Goal: Transaction & Acquisition: Purchase product/service

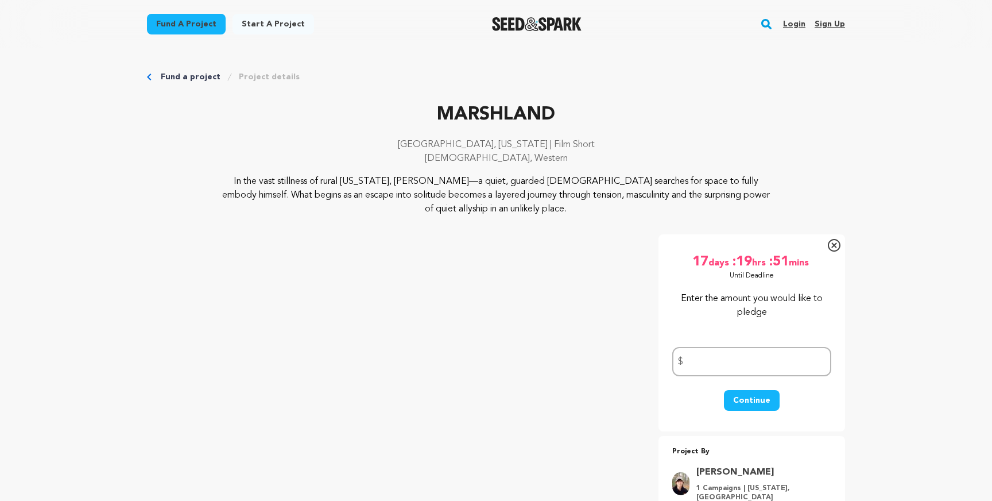
scroll to position [147, 0]
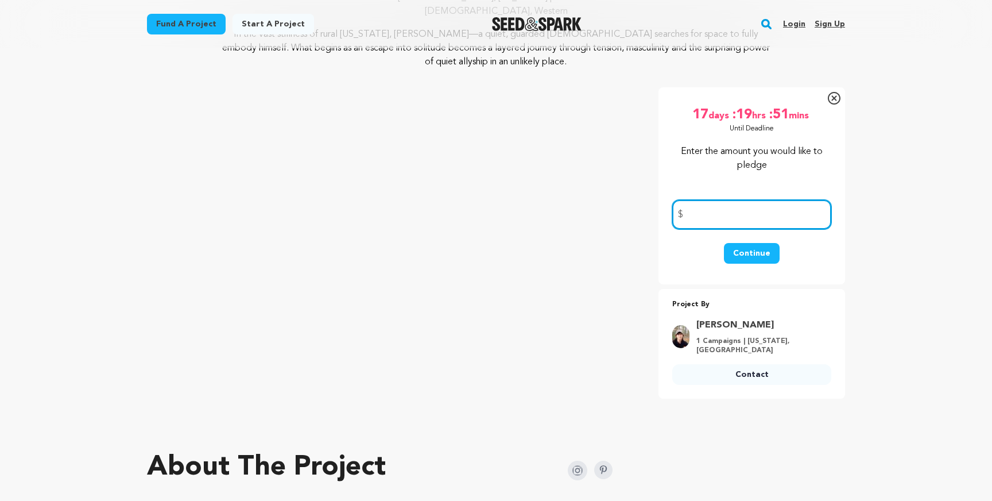
click at [715, 218] on input "number" at bounding box center [751, 214] width 159 height 29
type input "200"
click at [759, 256] on button "Continue" at bounding box center [752, 253] width 56 height 21
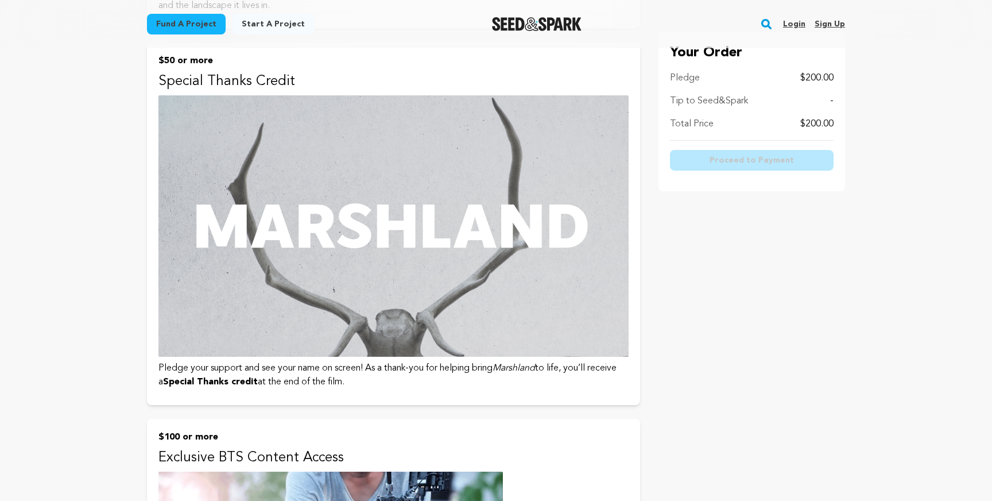
scroll to position [480, 0]
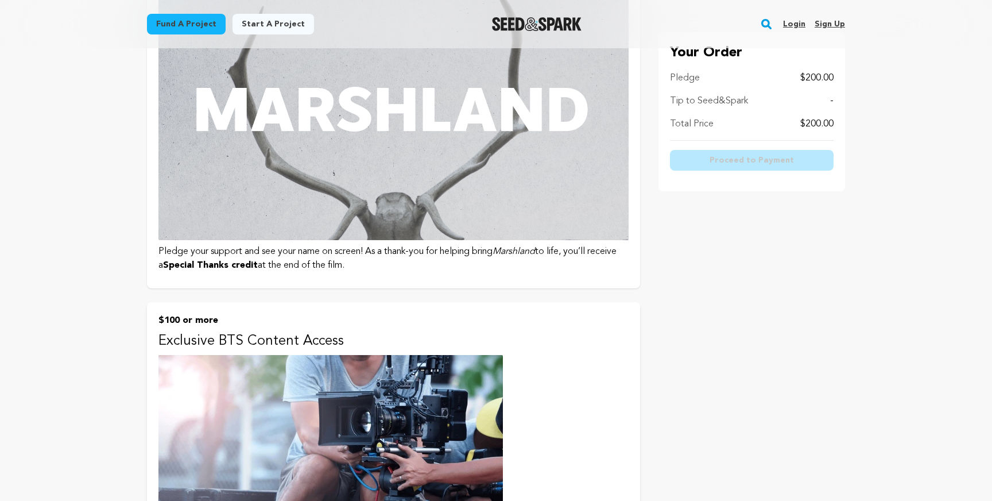
click at [372, 270] on p "Pledge your support and see your name on screen! As a thank-you for helping bri…" at bounding box center [393, 259] width 470 height 28
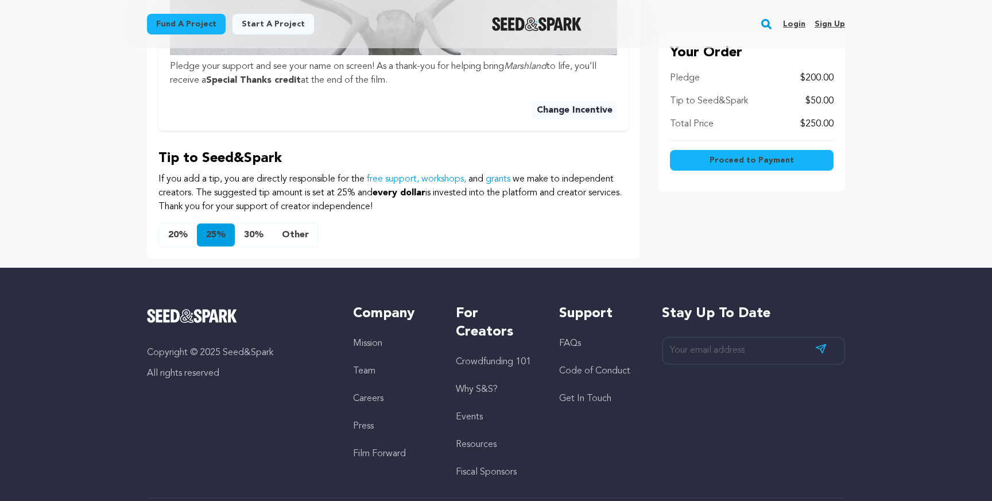
scroll to position [638, 0]
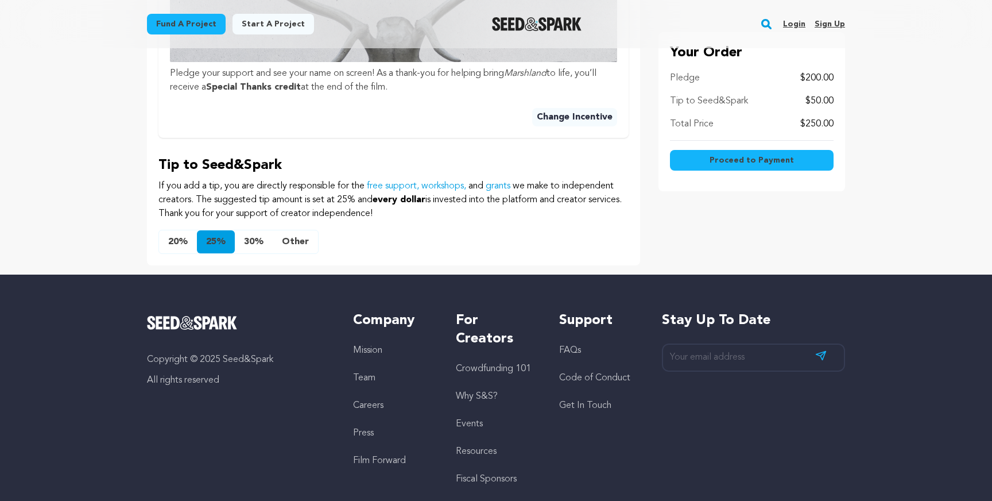
click at [299, 230] on button "Other" at bounding box center [295, 241] width 45 height 23
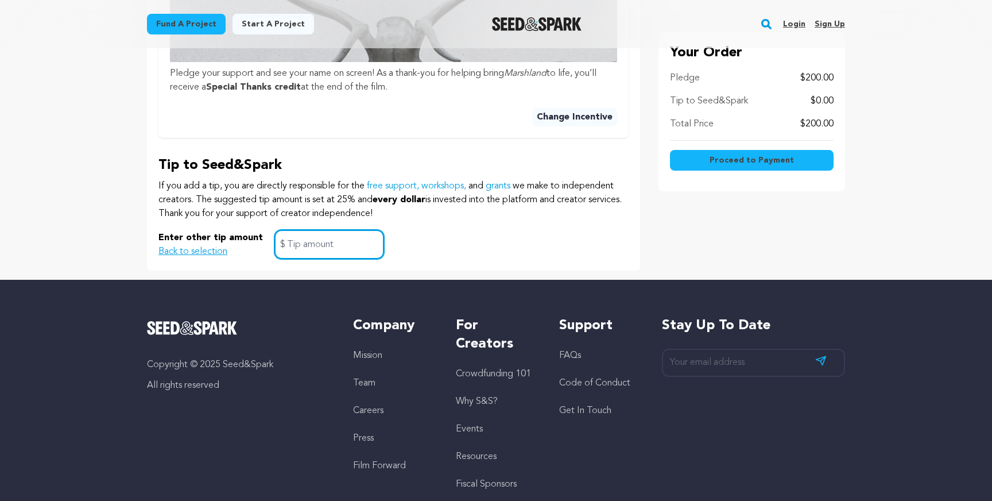
click at [299, 230] on input "text" at bounding box center [329, 244] width 110 height 29
type input "0"
click at [423, 230] on div "Enter other tip amount Back to selection 0 $" at bounding box center [393, 244] width 470 height 29
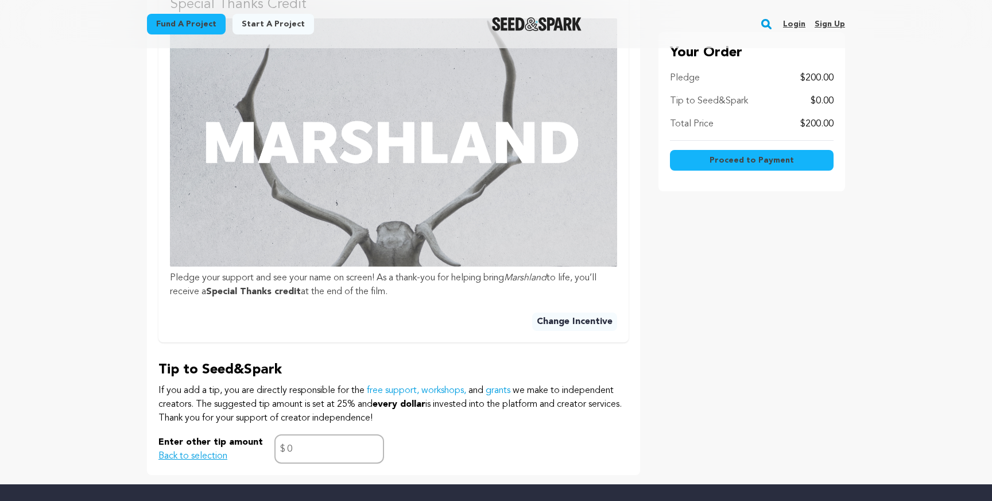
scroll to position [417, 0]
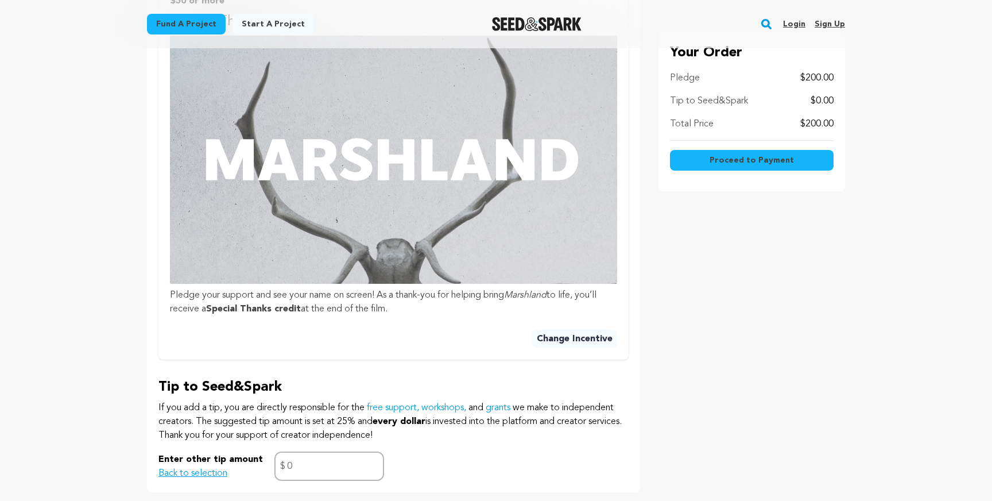
click at [598, 330] on button "Change Incentive" at bounding box center [574, 339] width 85 height 18
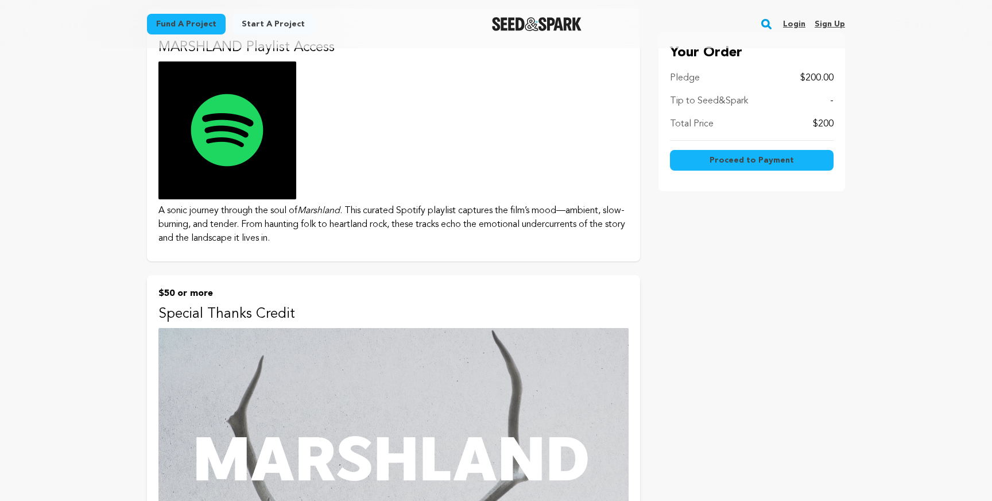
scroll to position [250, 0]
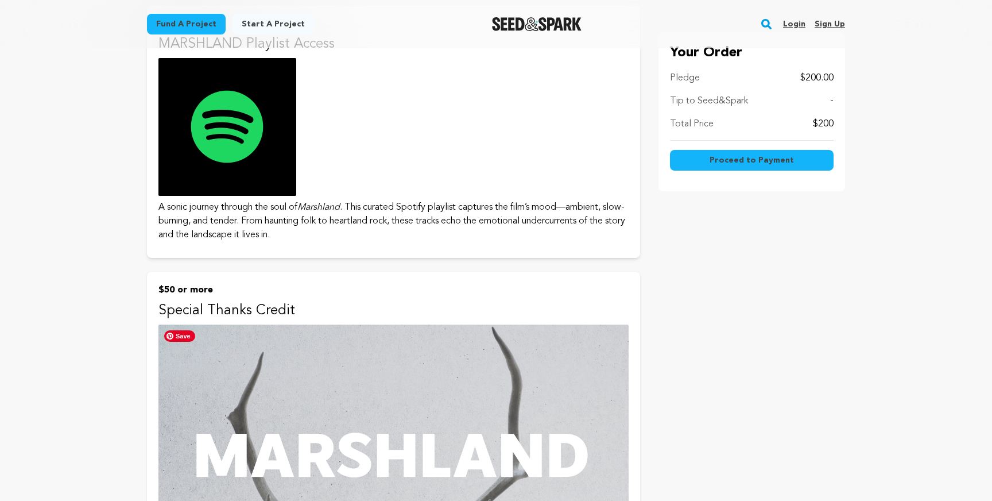
click at [449, 420] on img at bounding box center [393, 454] width 470 height 261
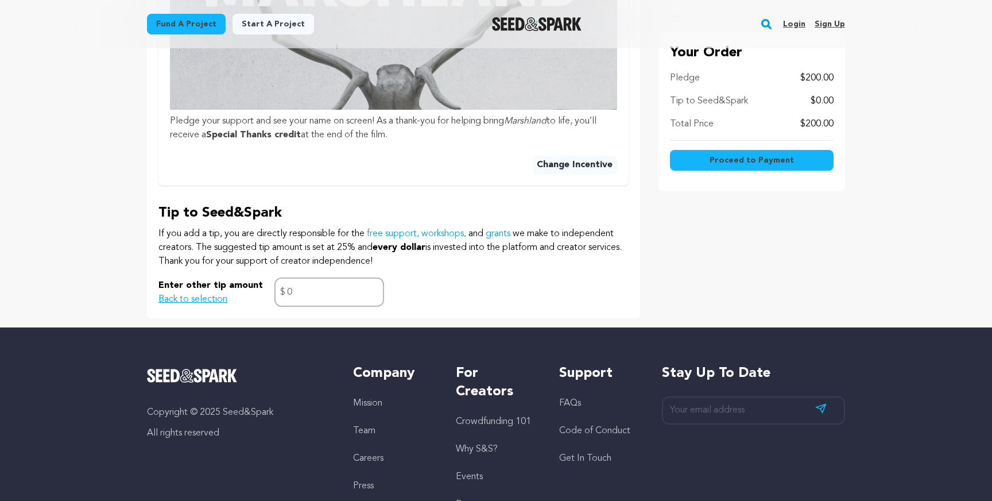
click at [572, 156] on button "Change Incentive" at bounding box center [574, 165] width 85 height 18
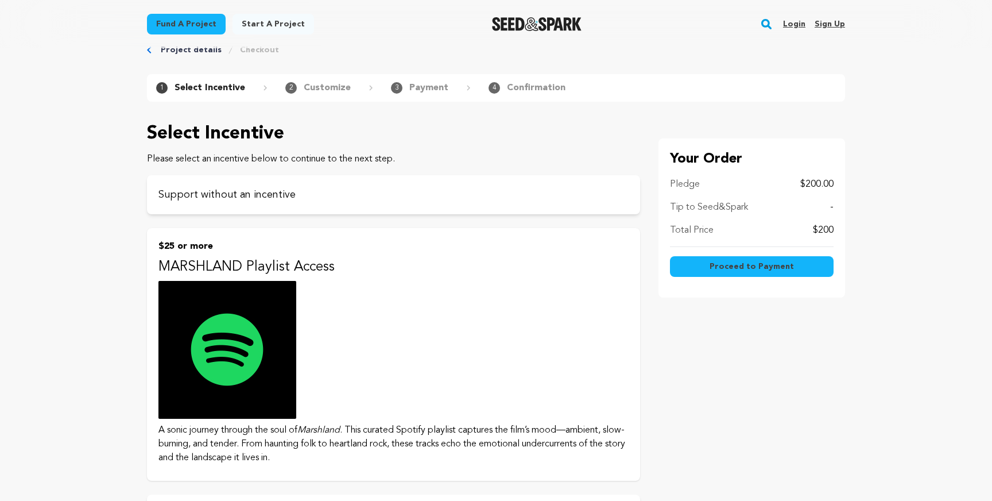
scroll to position [3, 0]
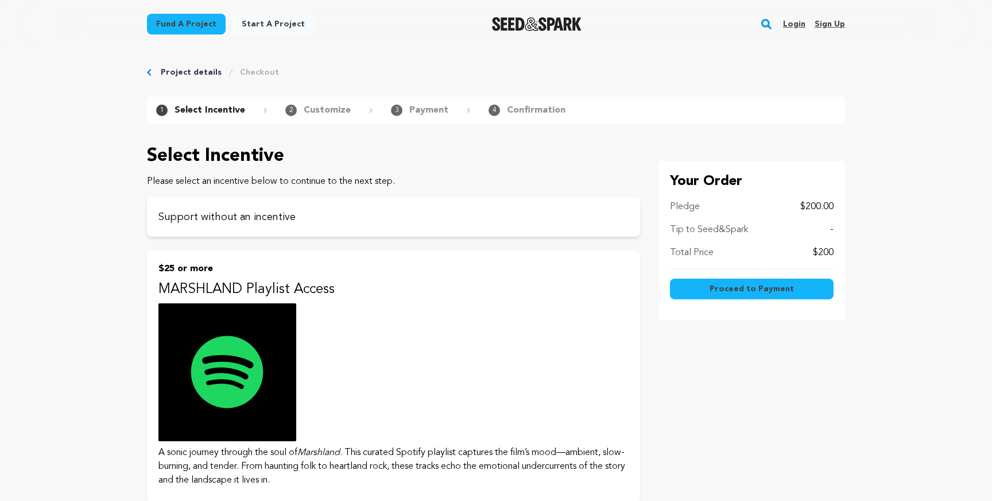
click at [356, 294] on p "MARSHLAND Playlist Access" at bounding box center [393, 289] width 470 height 18
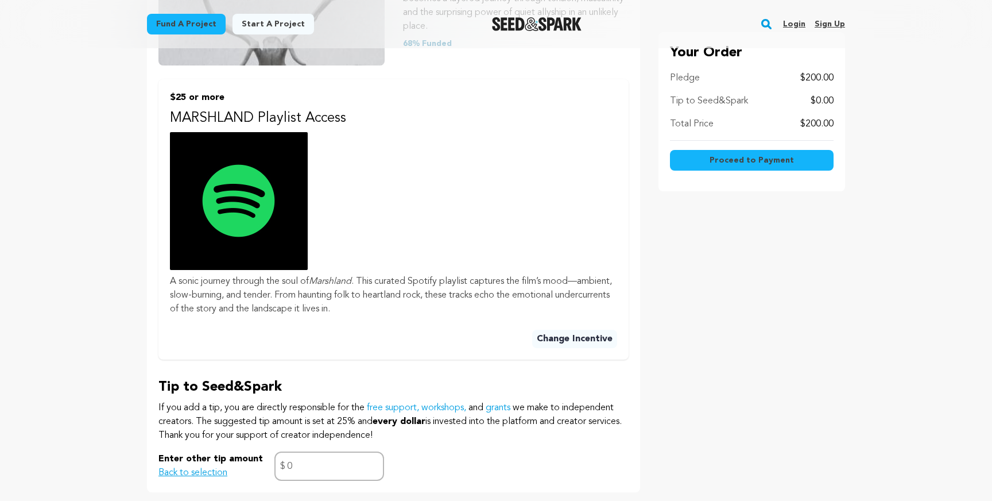
scroll to position [329, 0]
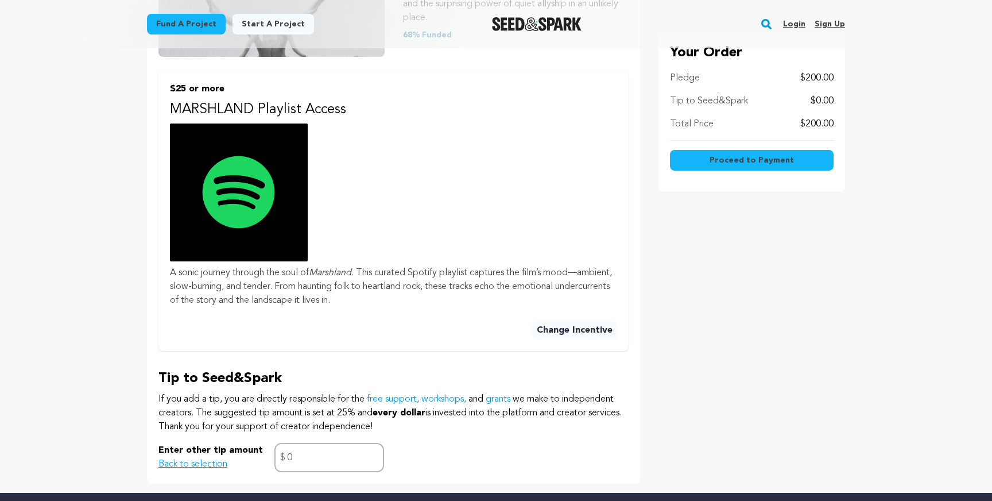
click at [797, 168] on button "Proceed to Payment" at bounding box center [752, 160] width 164 height 21
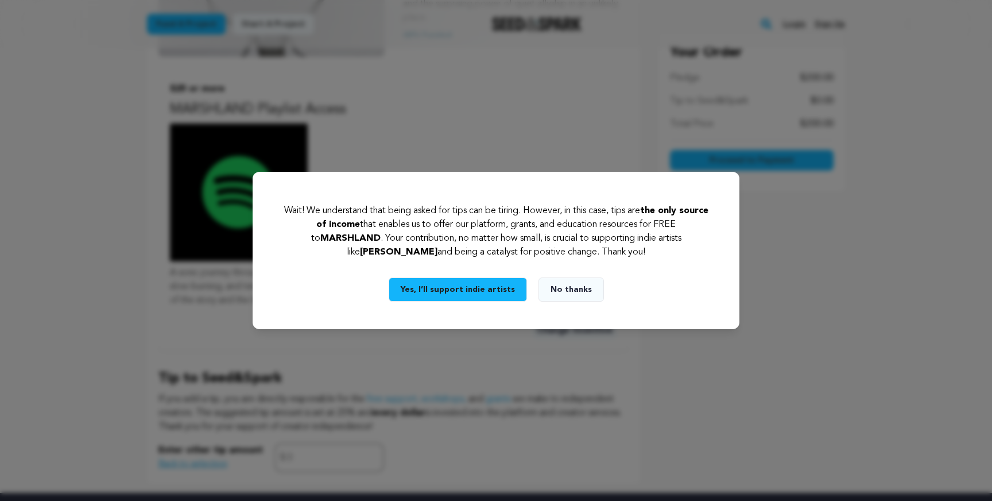
click at [449, 291] on button "Yes, I’ll support indie artists" at bounding box center [458, 289] width 138 height 24
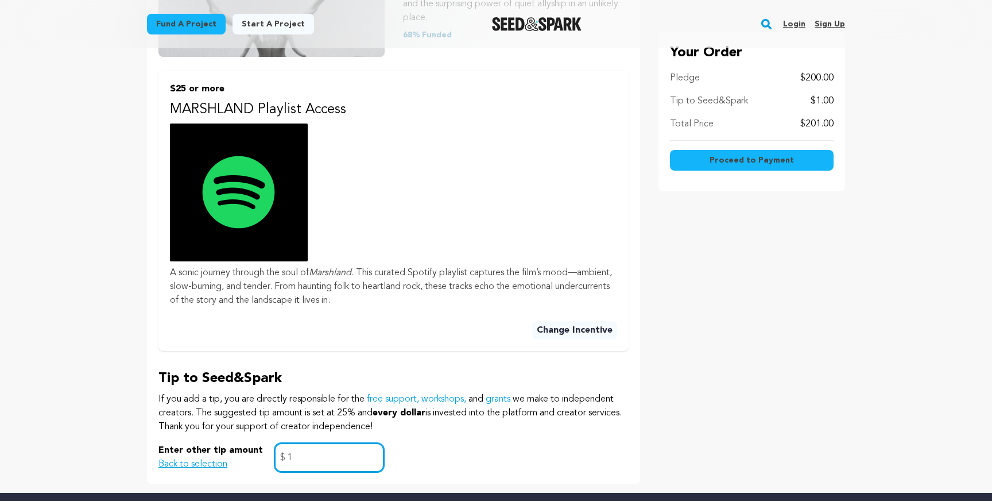
type input "1"
click at [776, 169] on button "Proceed to Payment" at bounding box center [752, 160] width 164 height 21
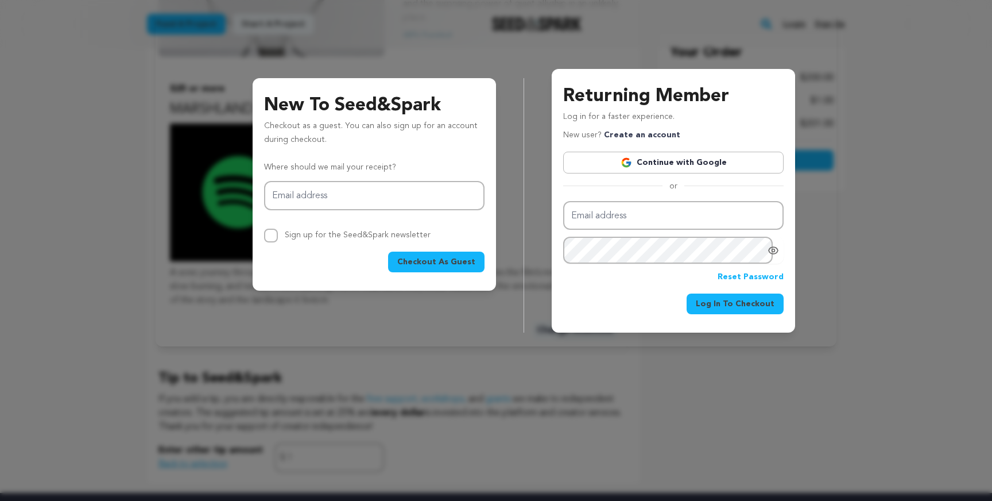
click at [425, 255] on button "Checkout As Guest" at bounding box center [436, 261] width 96 height 21
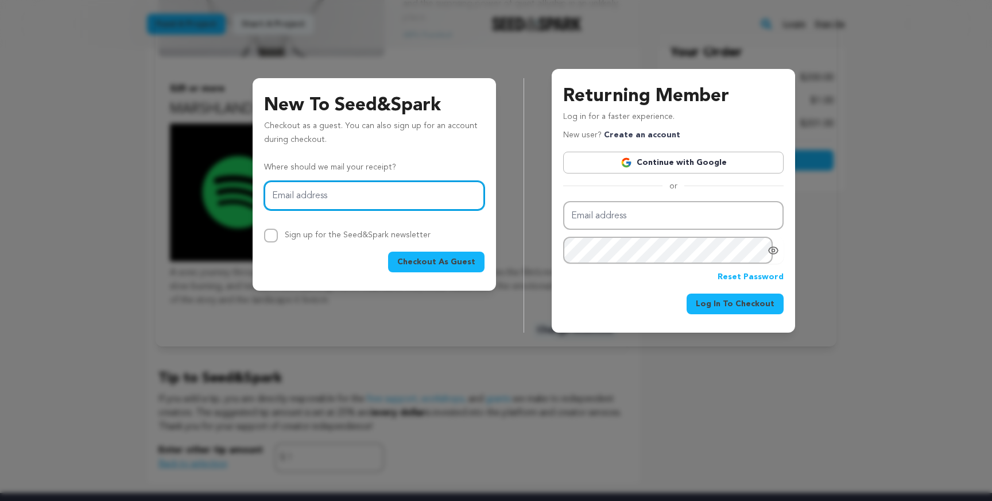
click at [326, 199] on input "Email address" at bounding box center [374, 195] width 220 height 29
type input "kyra.bailey.99@gmail.com"
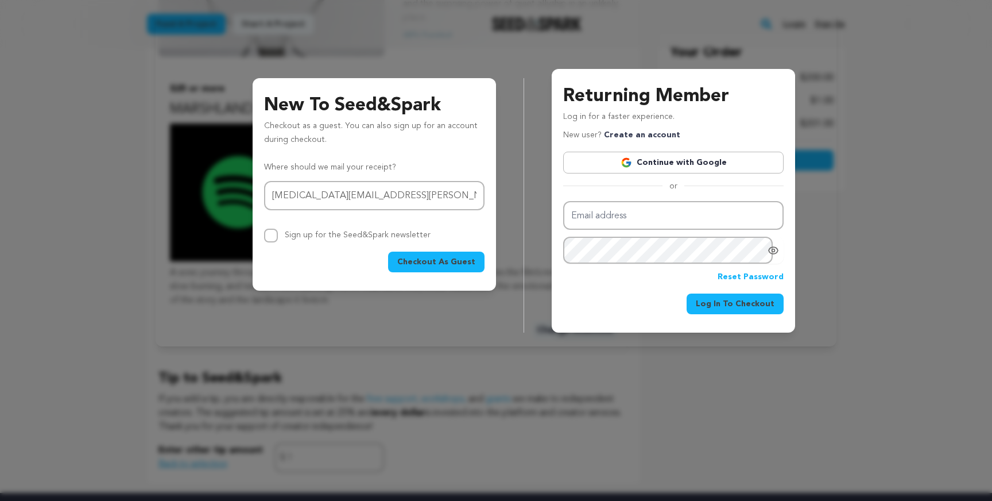
click at [441, 251] on button "Checkout As Guest" at bounding box center [436, 261] width 96 height 21
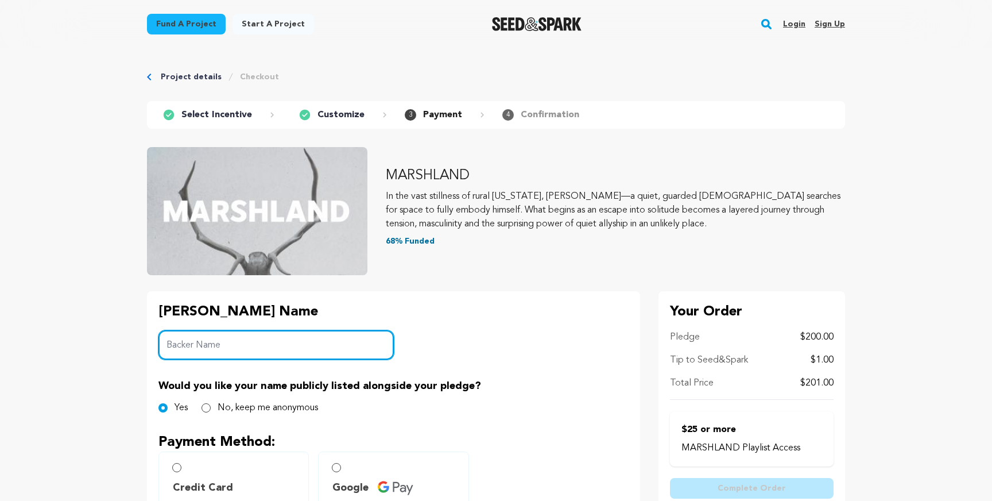
type input "k"
type input "Kyra Bailey"
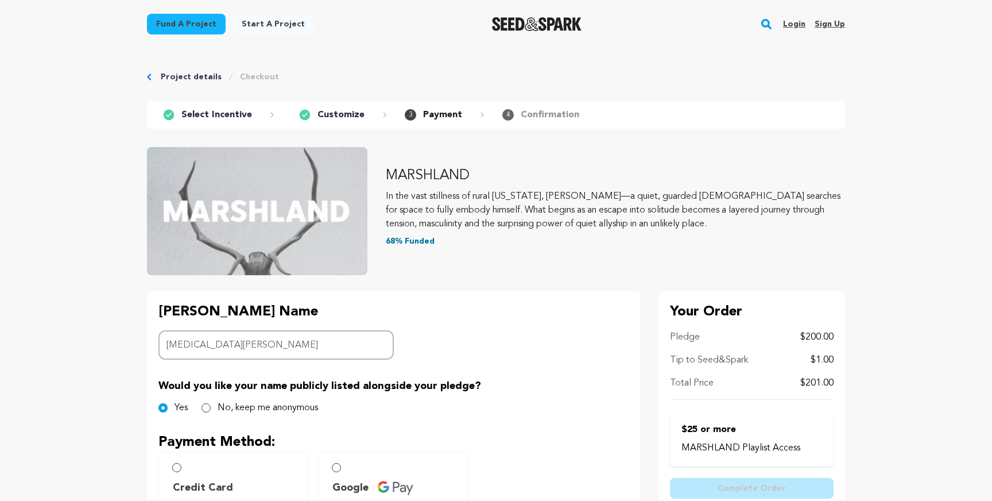
click at [524, 398] on div "Would you like your name publicly listed alongside your pledge? Yes No, keep me…" at bounding box center [393, 396] width 470 height 37
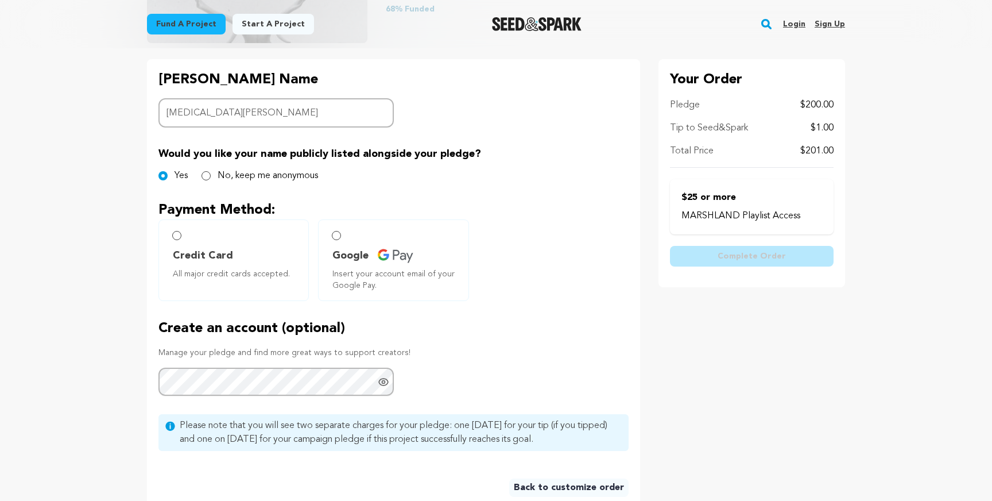
scroll to position [237, 0]
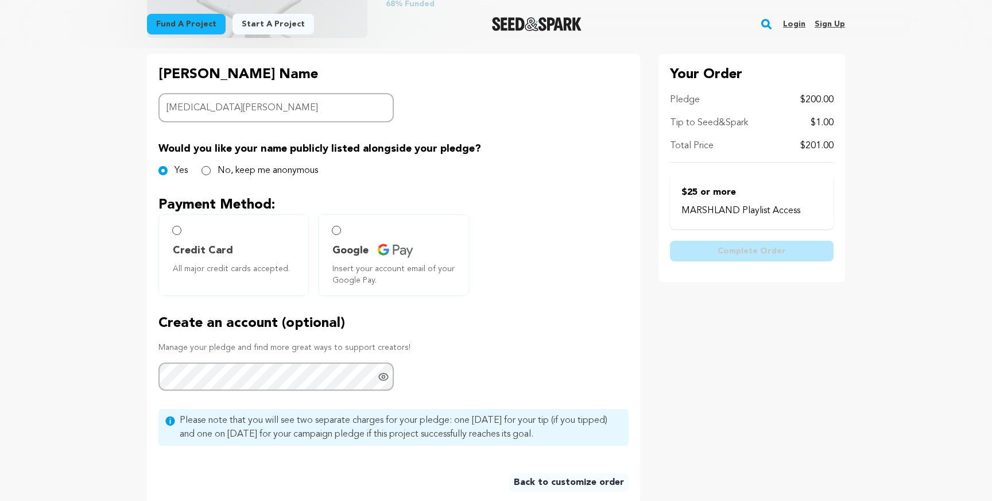
click at [180, 254] on span "Credit Card" at bounding box center [203, 250] width 60 height 16
radio input "true"
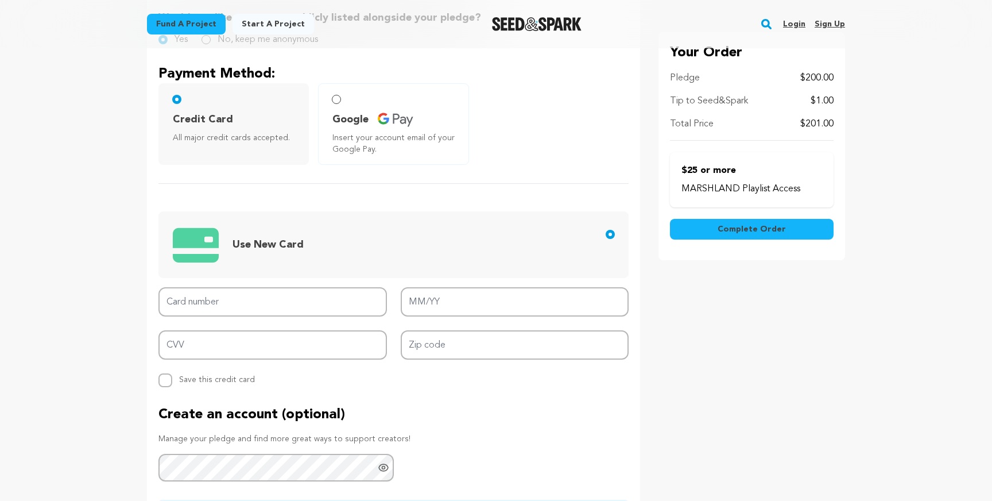
scroll to position [385, 0]
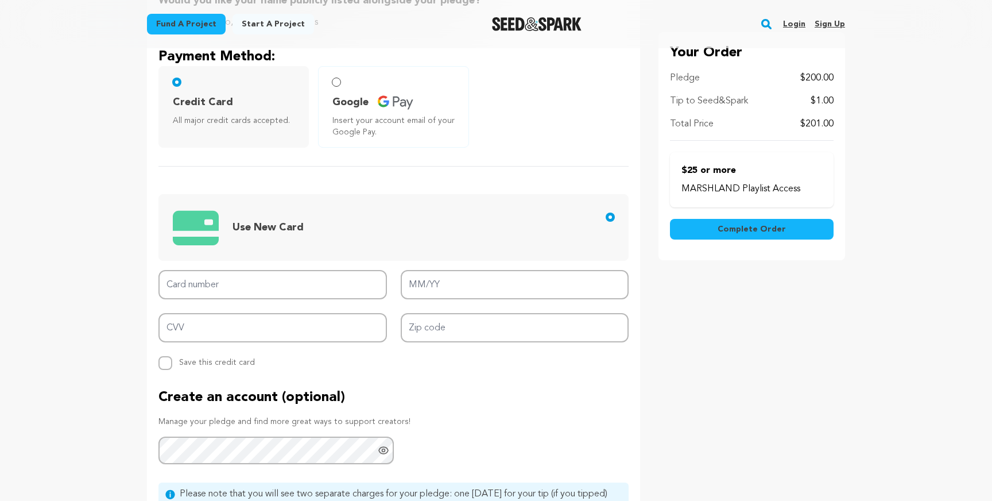
click at [211, 268] on div "Use New Card Card number MM/YY CVV Zip code Replace saved credit card Save this…" at bounding box center [393, 267] width 470 height 203
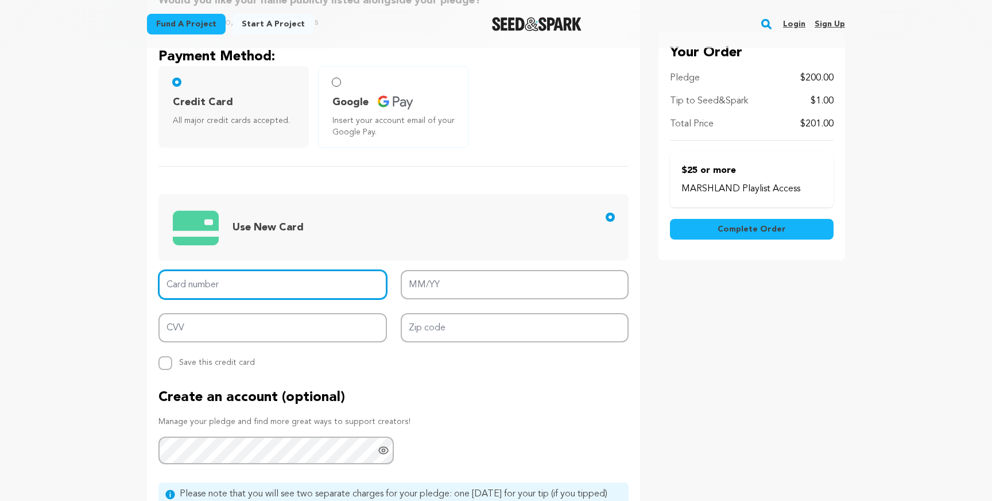
click at [201, 282] on input "Card number" at bounding box center [272, 284] width 228 height 29
type input "4147 3420 7176 8065"
type input "09/29"
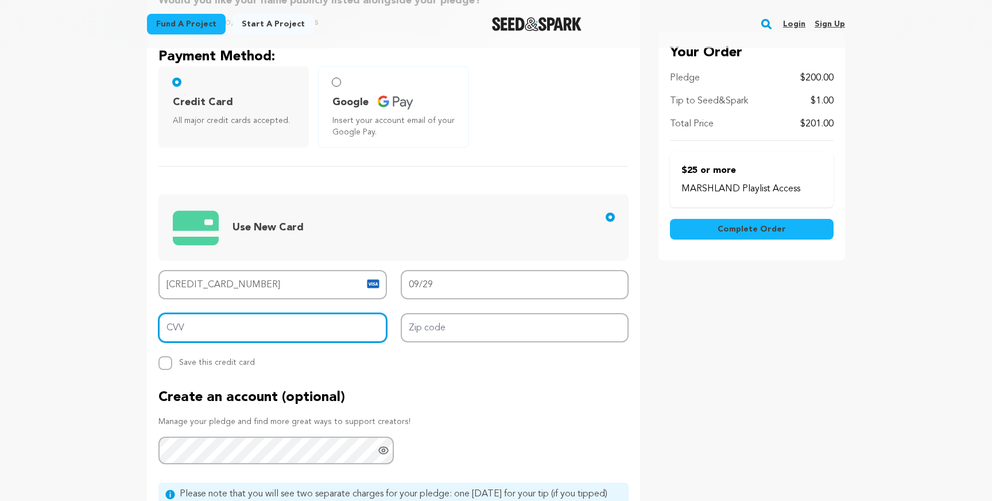
click at [289, 328] on input "CVV" at bounding box center [272, 327] width 228 height 29
type input "8"
type input "562"
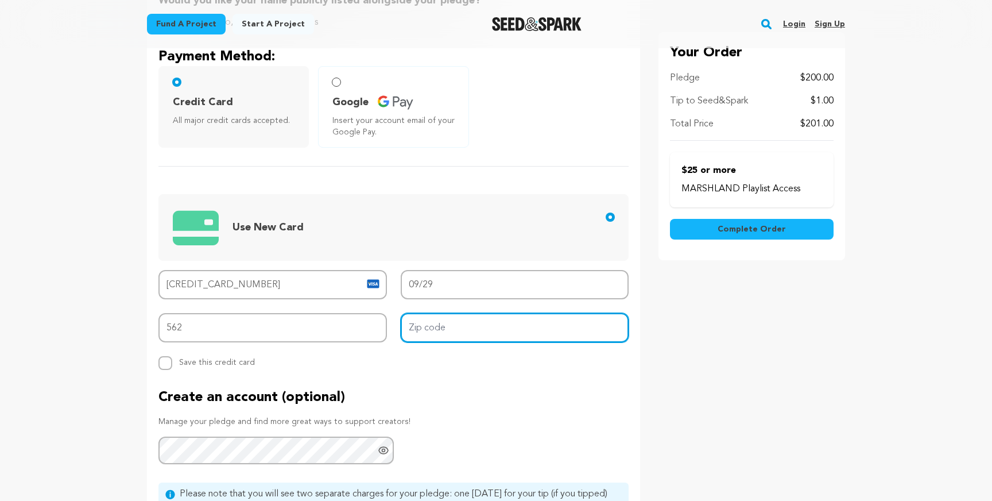
click at [532, 325] on input "Zip code" at bounding box center [515, 327] width 228 height 29
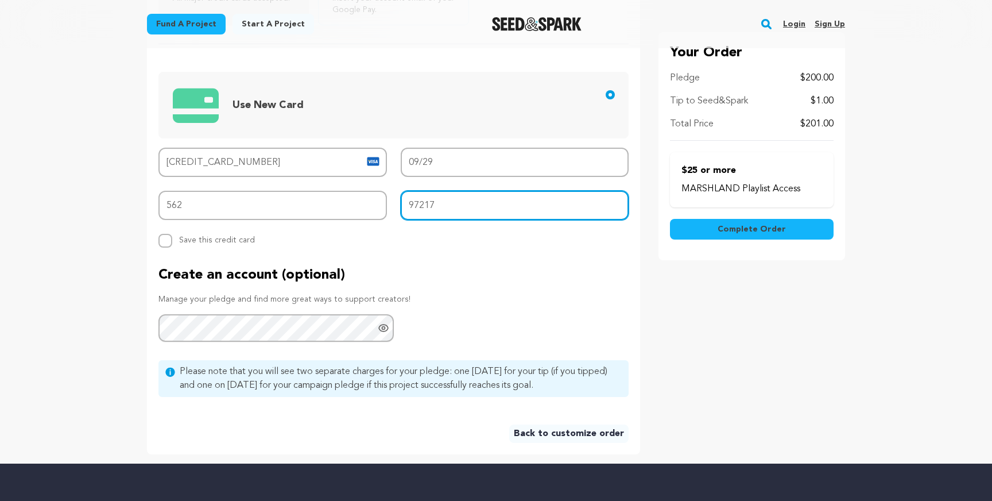
scroll to position [508, 0]
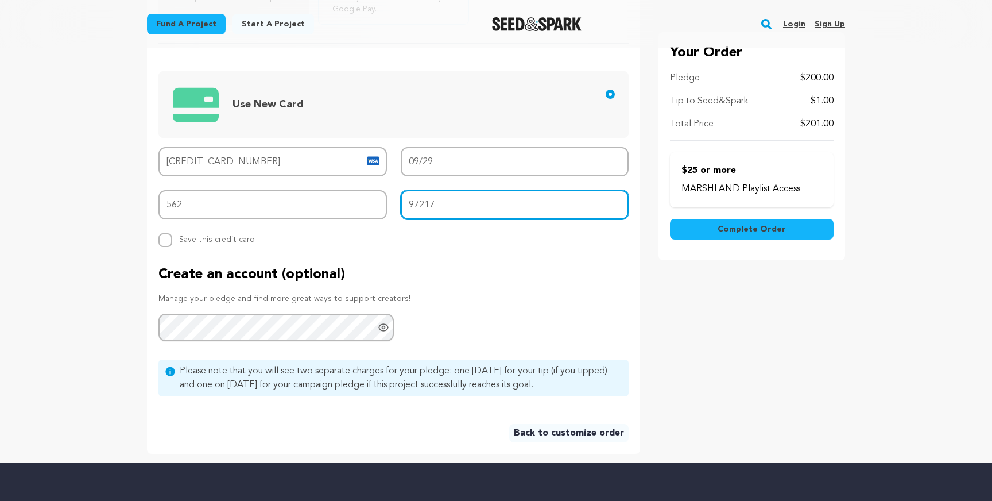
type input "97217"
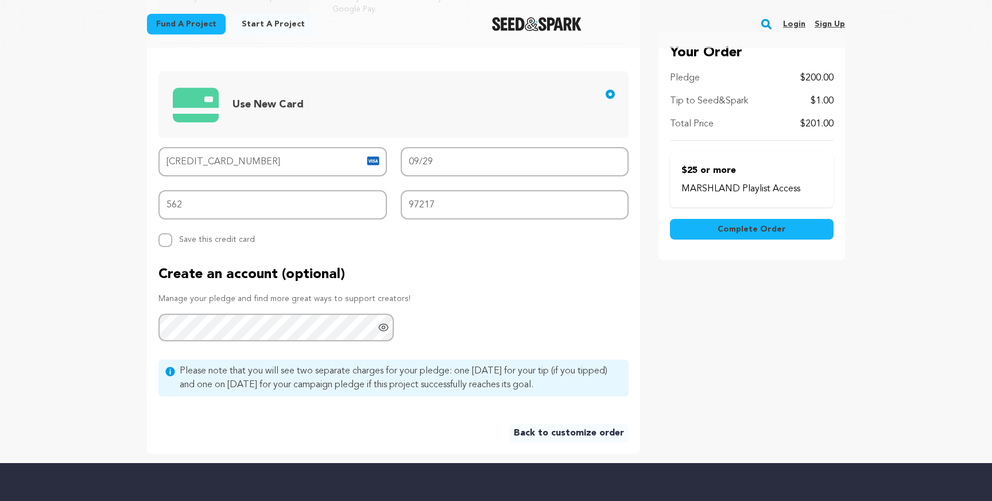
click at [764, 224] on span "Complete Order" at bounding box center [752, 228] width 68 height 11
